Goal: Task Accomplishment & Management: Manage account settings

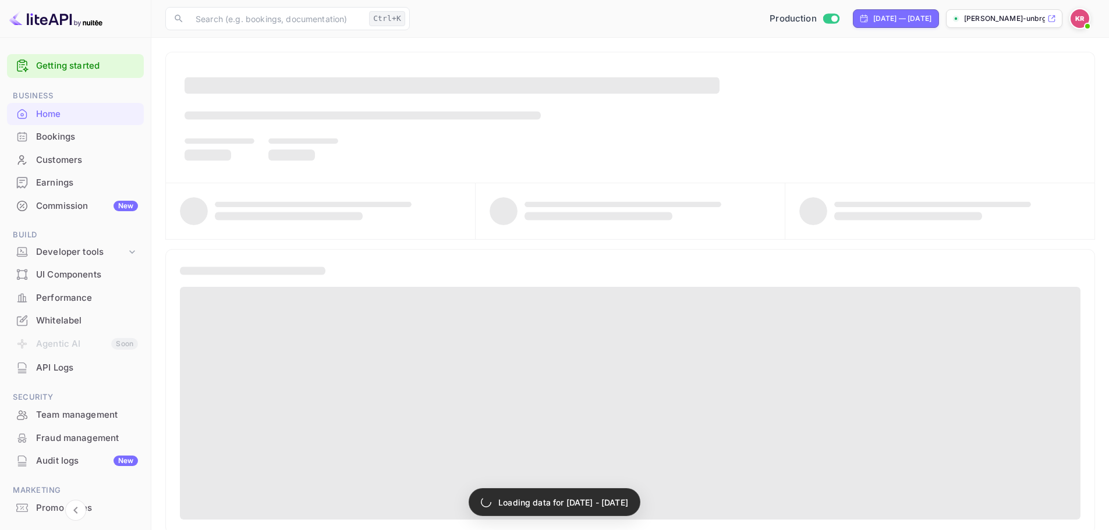
click at [98, 134] on div "Bookings" at bounding box center [87, 136] width 102 height 13
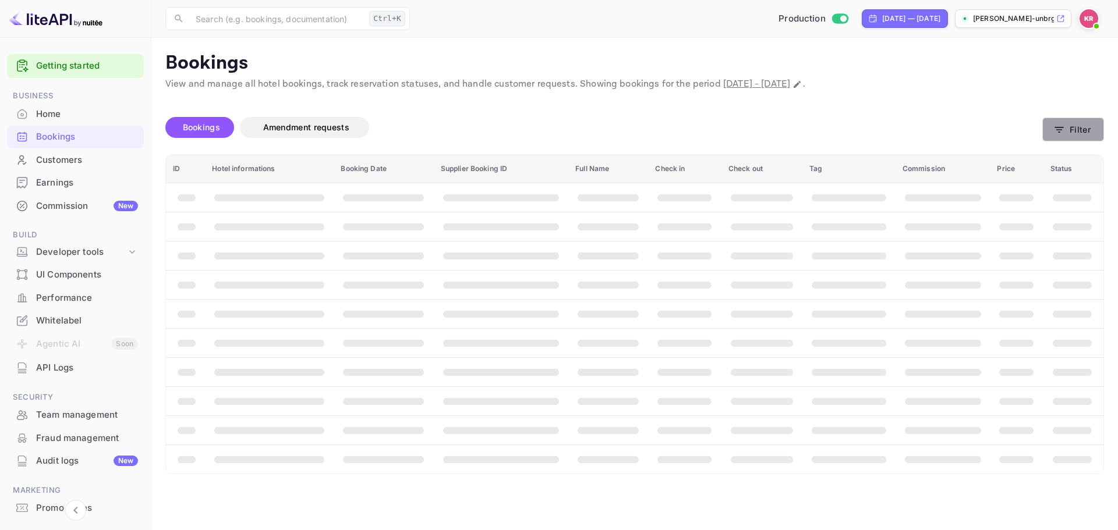
click at [1081, 133] on button "Filter" at bounding box center [1073, 130] width 62 height 24
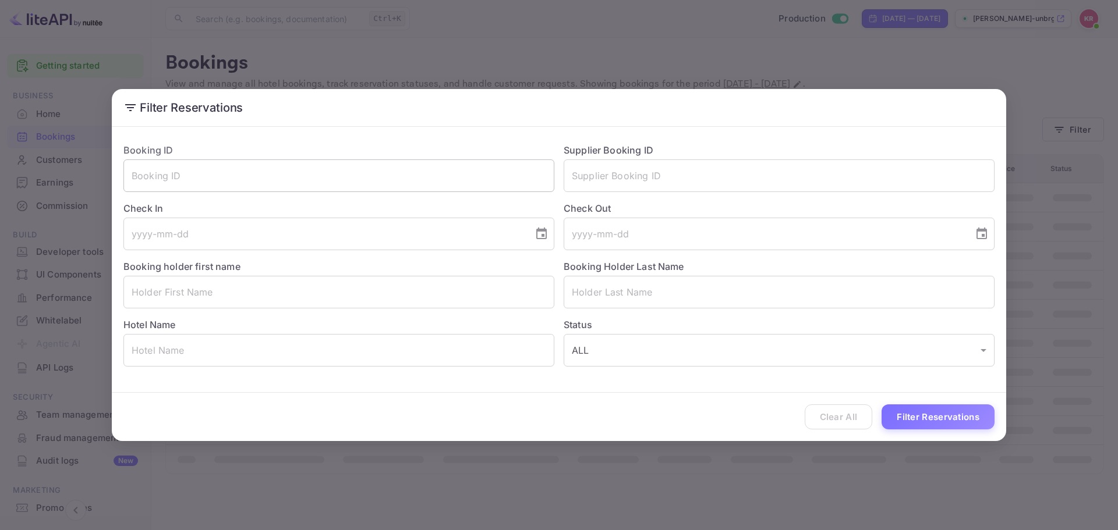
click at [457, 173] on input "text" at bounding box center [338, 175] width 431 height 33
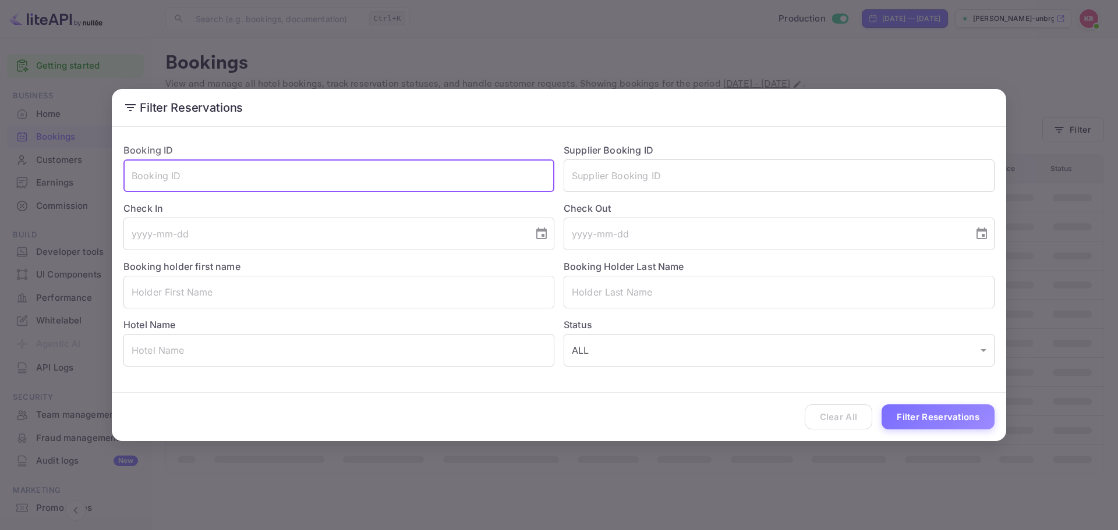
paste input "Gx6tVCkz-"
type input "Gx6tVCkz-"
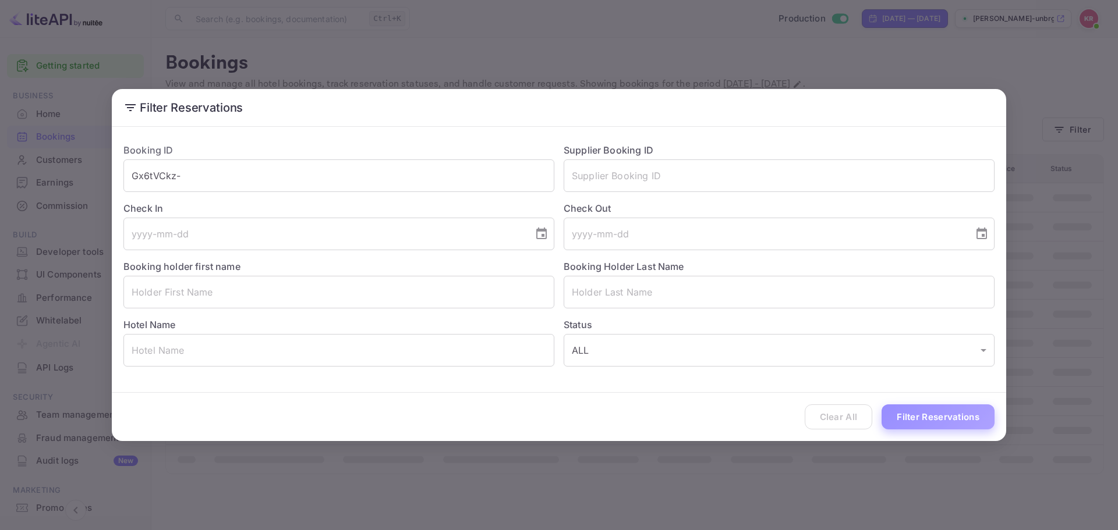
click at [944, 414] on button "Filter Reservations" at bounding box center [937, 417] width 113 height 25
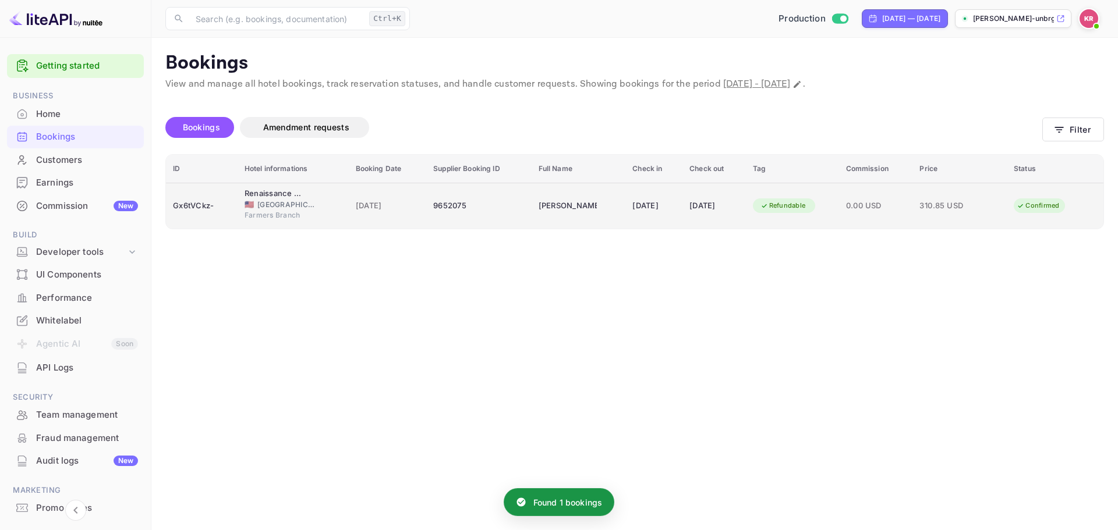
click at [349, 214] on td "[DATE]" at bounding box center [388, 206] width 78 height 46
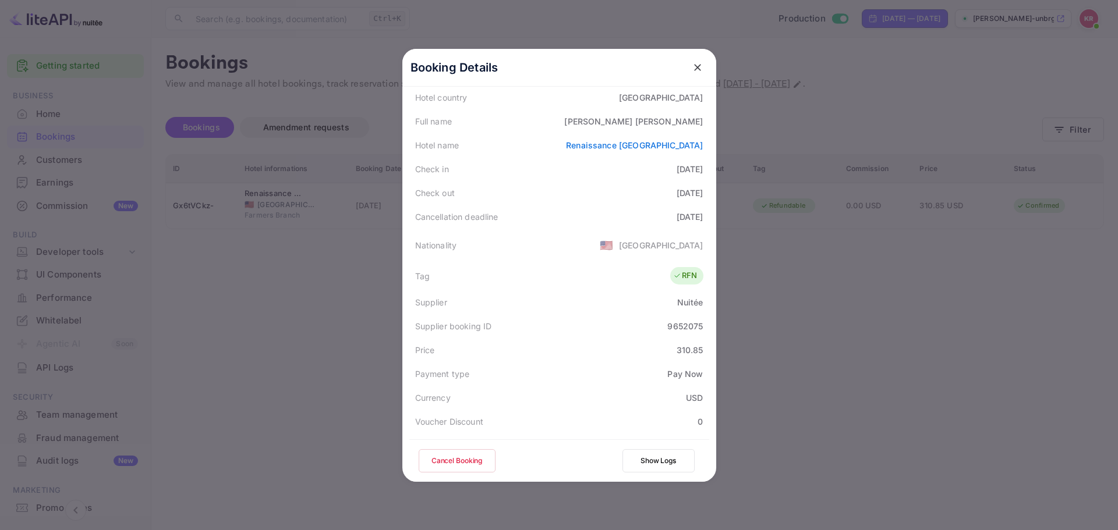
scroll to position [116, 0]
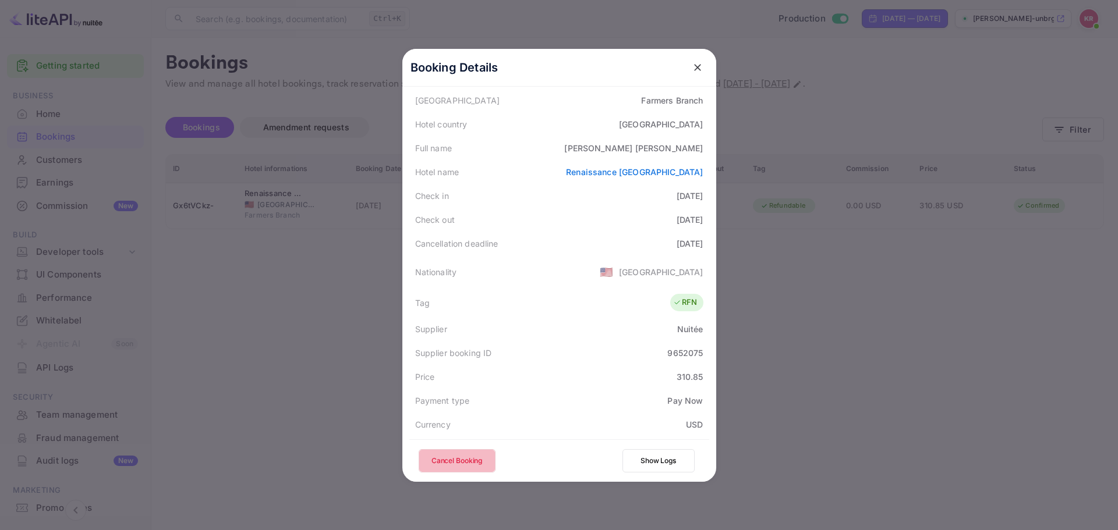
click at [463, 452] on button "Cancel Booking" at bounding box center [457, 460] width 77 height 23
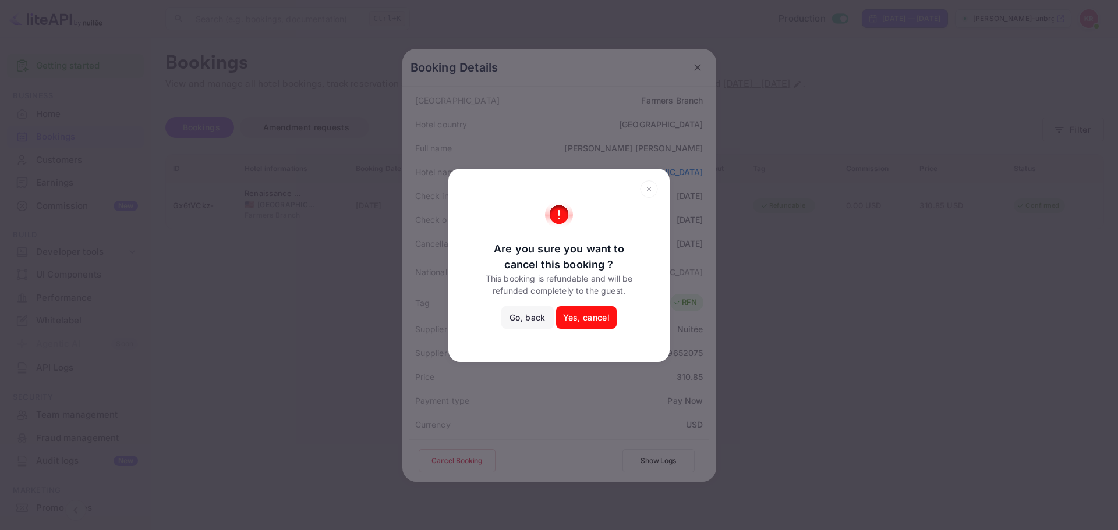
click at [598, 320] on button "Yes, cancel" at bounding box center [586, 317] width 61 height 23
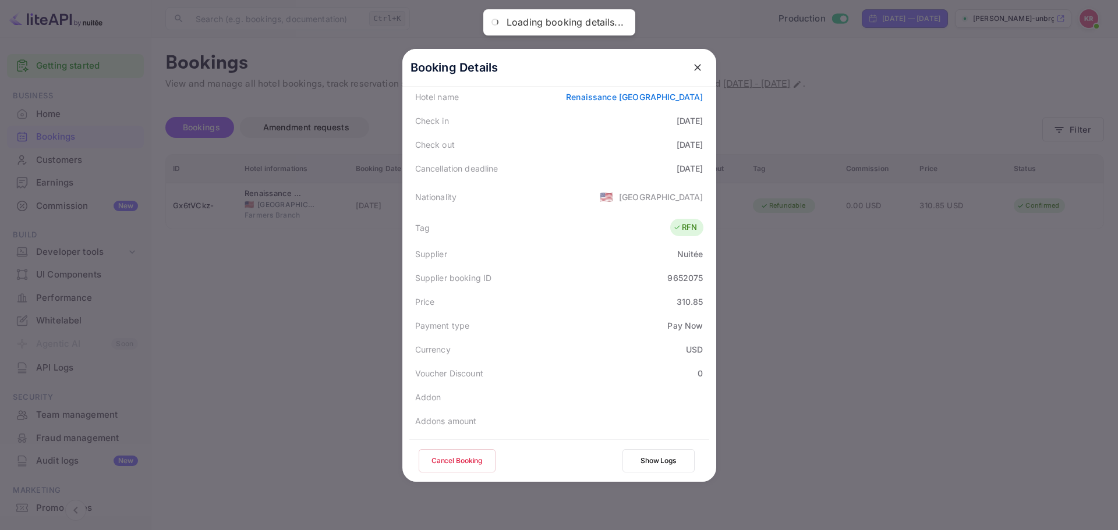
scroll to position [282, 0]
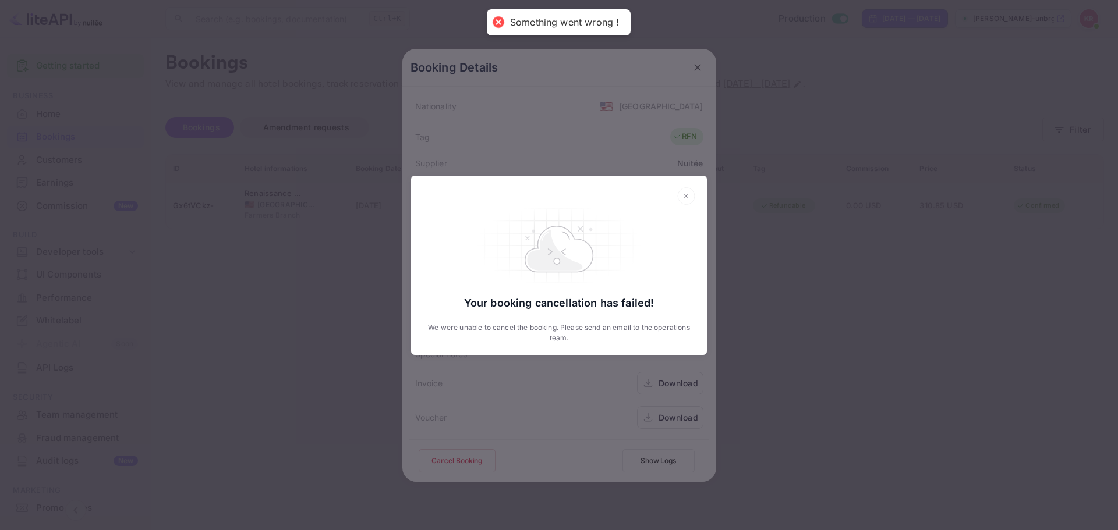
click at [580, 385] on div "Your booking cancellation has failed! We were unable to cancel the booking. Ple…" at bounding box center [559, 265] width 1118 height 530
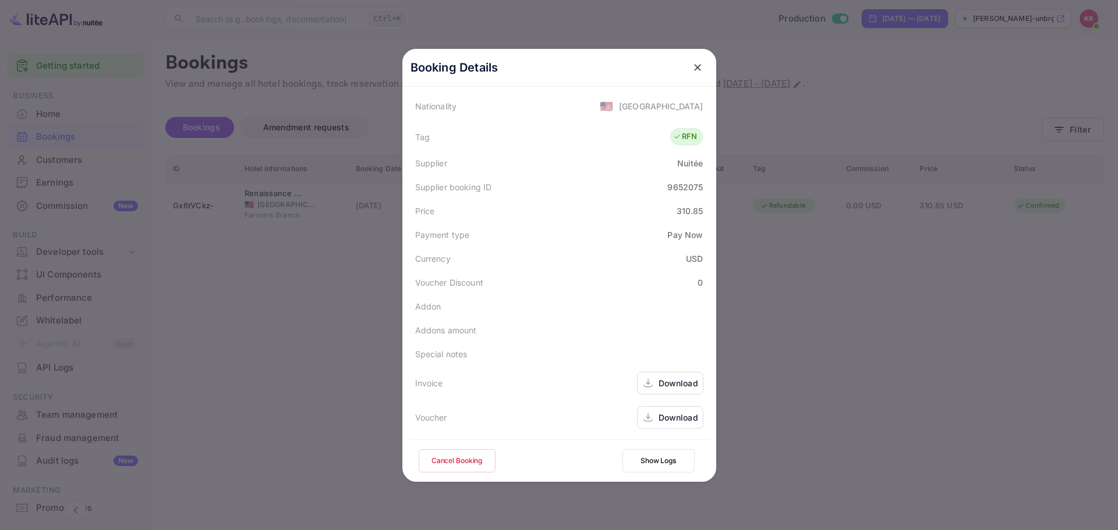
click at [691, 70] on icon "close" at bounding box center [697, 68] width 12 height 12
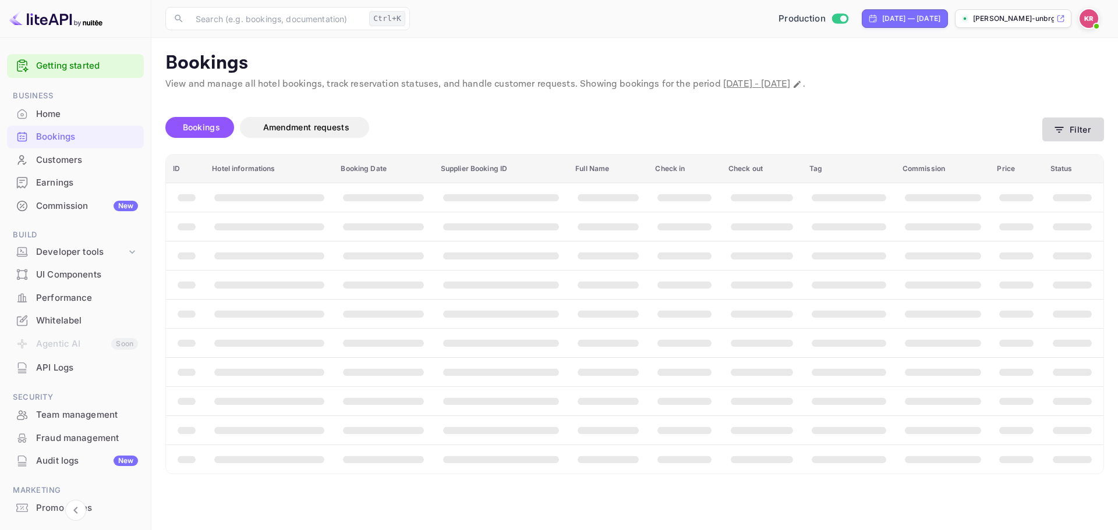
click at [1099, 130] on button "Filter" at bounding box center [1073, 130] width 62 height 24
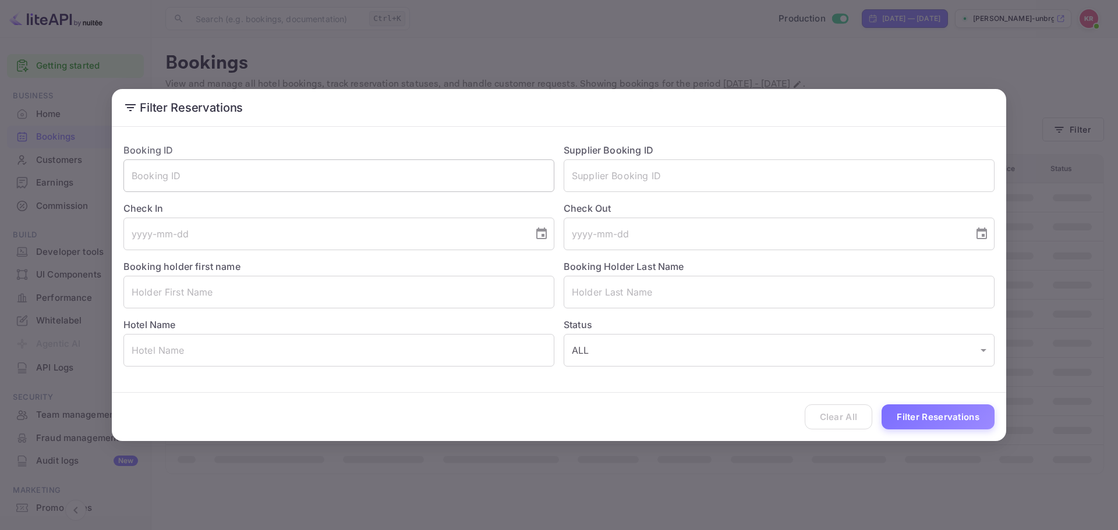
click at [498, 178] on input "text" at bounding box center [338, 175] width 431 height 33
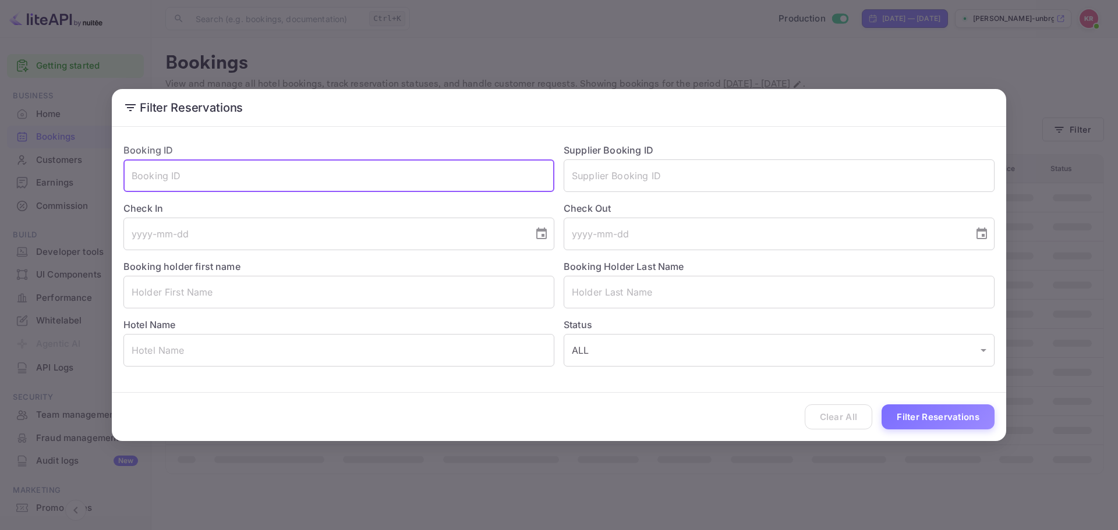
paste input "Gx6tVCkz-"
type input "Gx6tVCkz-"
click at [944, 413] on button "Filter Reservations" at bounding box center [937, 417] width 113 height 25
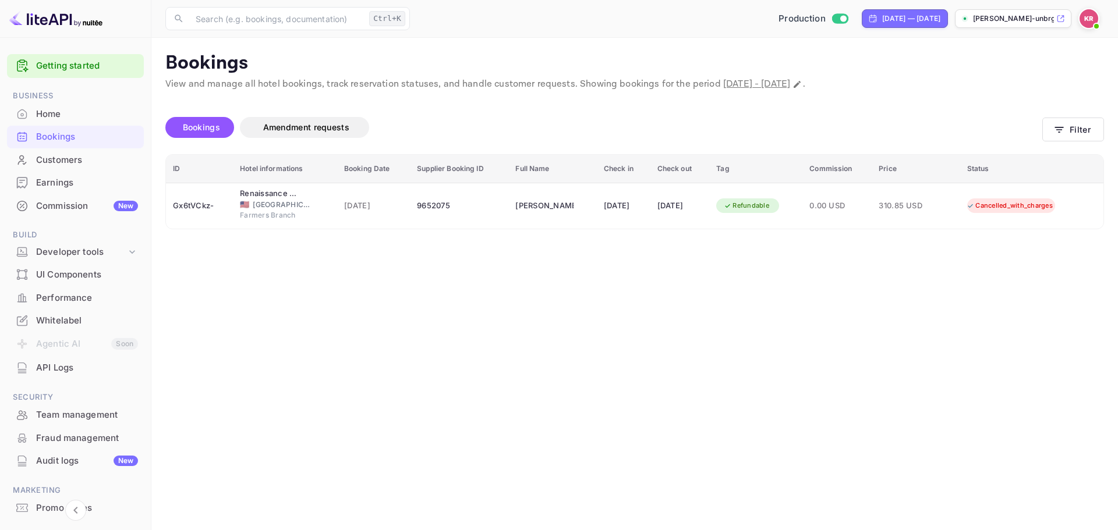
click at [173, 300] on main "Bookings View and manage all hotel bookings, track reservation statuses, and ha…" at bounding box center [634, 284] width 966 height 492
